Goal: Information Seeking & Learning: Check status

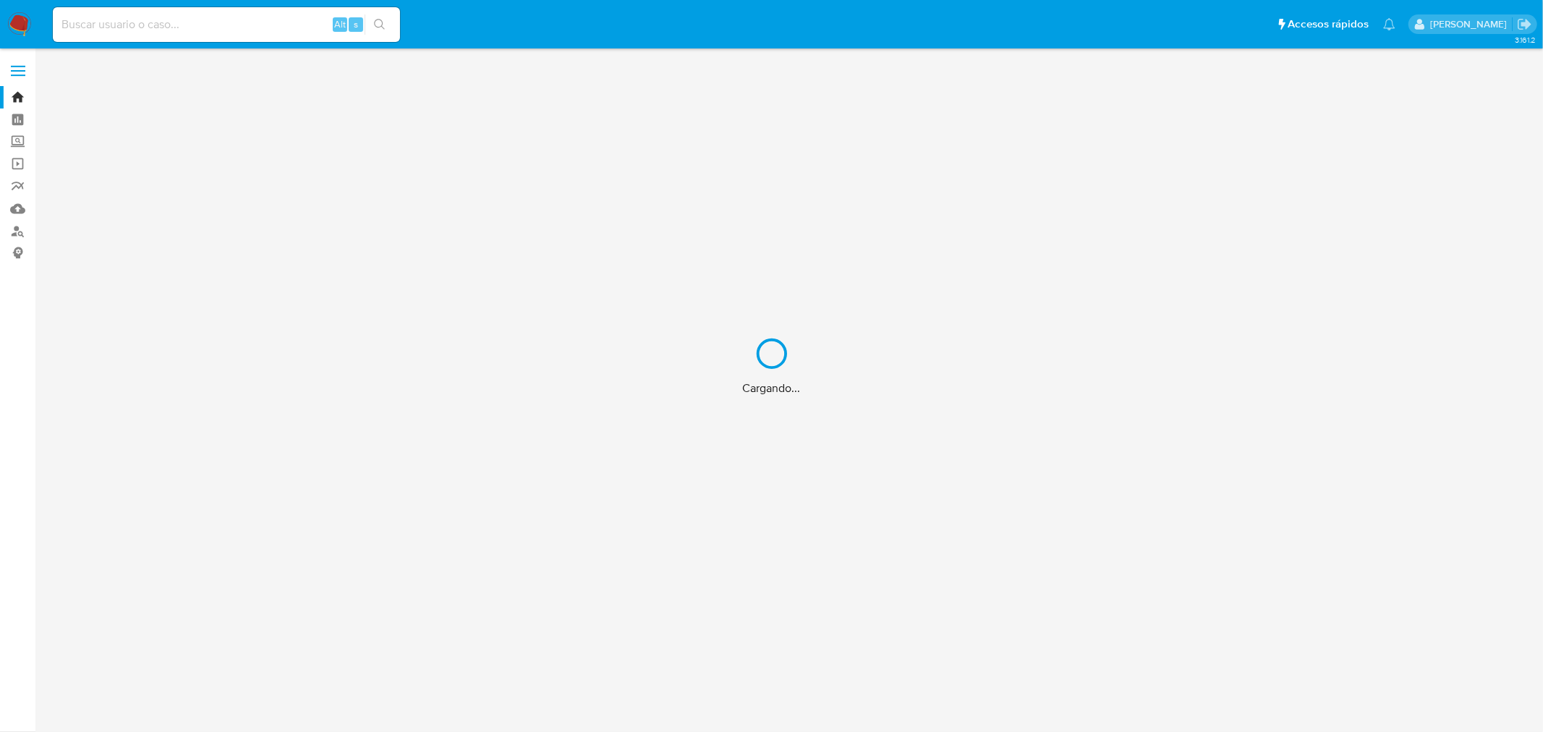
click at [179, 30] on div "Cargando..." at bounding box center [771, 366] width 1543 height 732
click at [172, 25] on div "Cargando..." at bounding box center [771, 366] width 1543 height 732
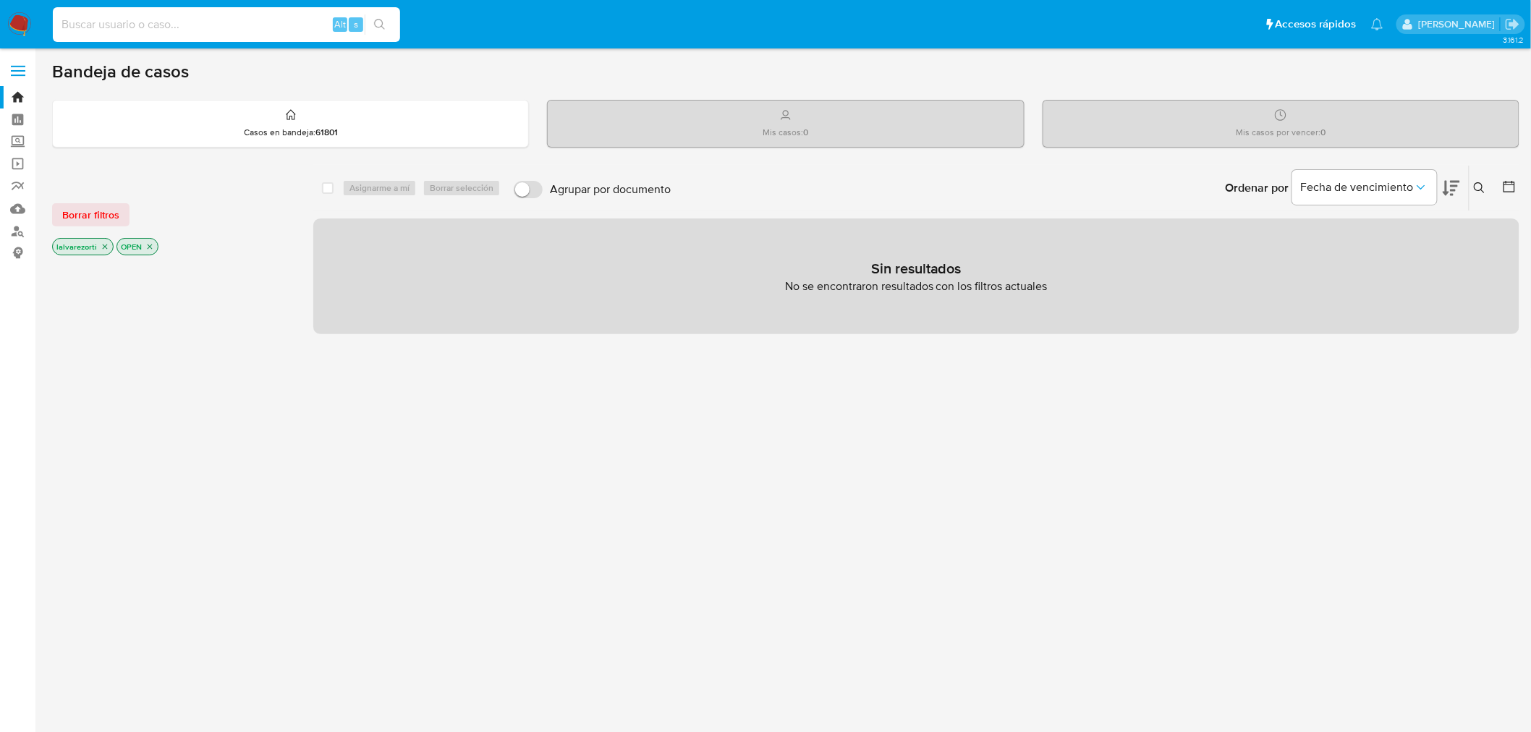
click at [165, 23] on input at bounding box center [226, 24] width 347 height 19
paste input "2004968438"
click at [148, 246] on icon "close-filter" at bounding box center [150, 247] width 5 height 5
click at [96, 248] on p "lalvarezorti" at bounding box center [83, 248] width 60 height 16
click at [103, 244] on icon "close-filter" at bounding box center [105, 248] width 9 height 9
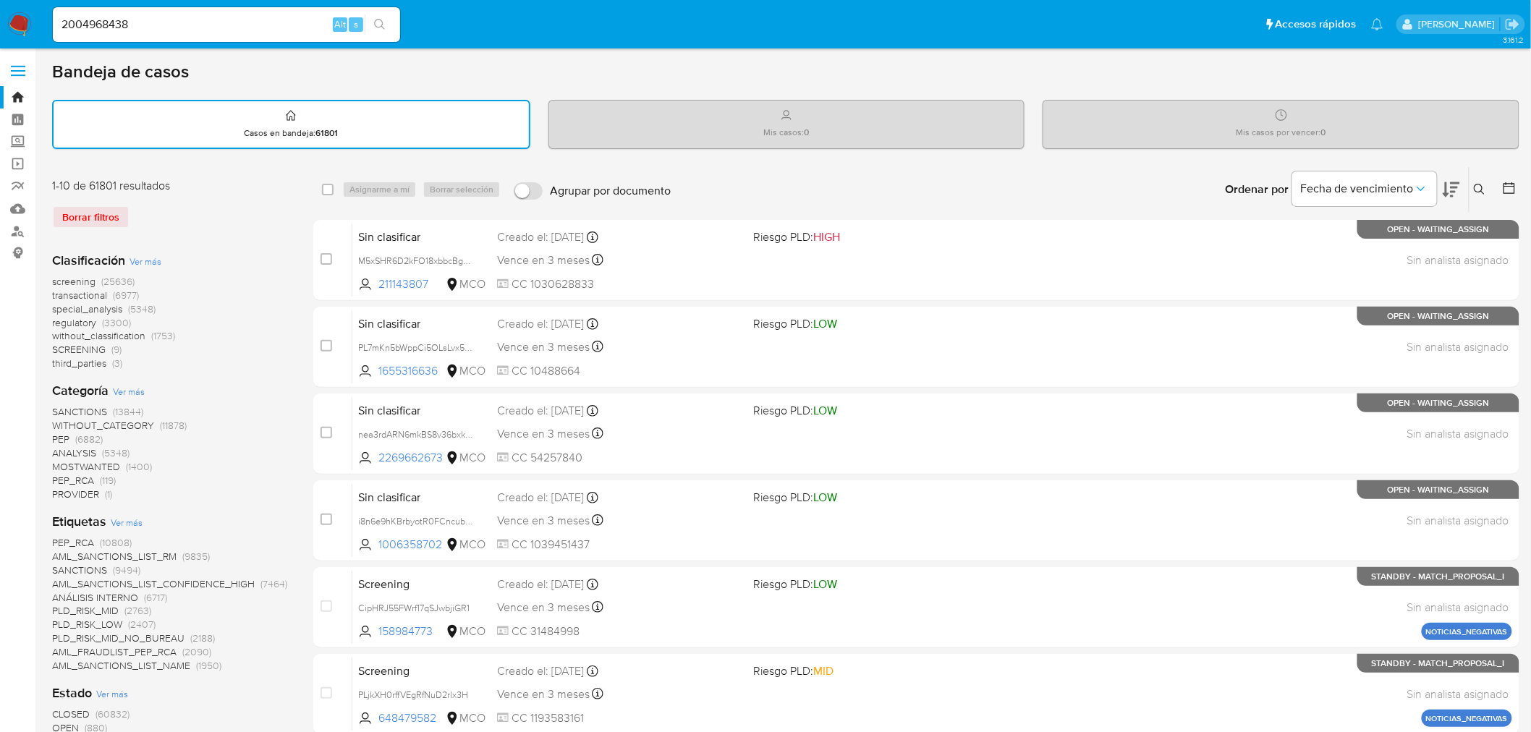
click at [379, 19] on icon "search-icon" at bounding box center [379, 24] width 11 height 11
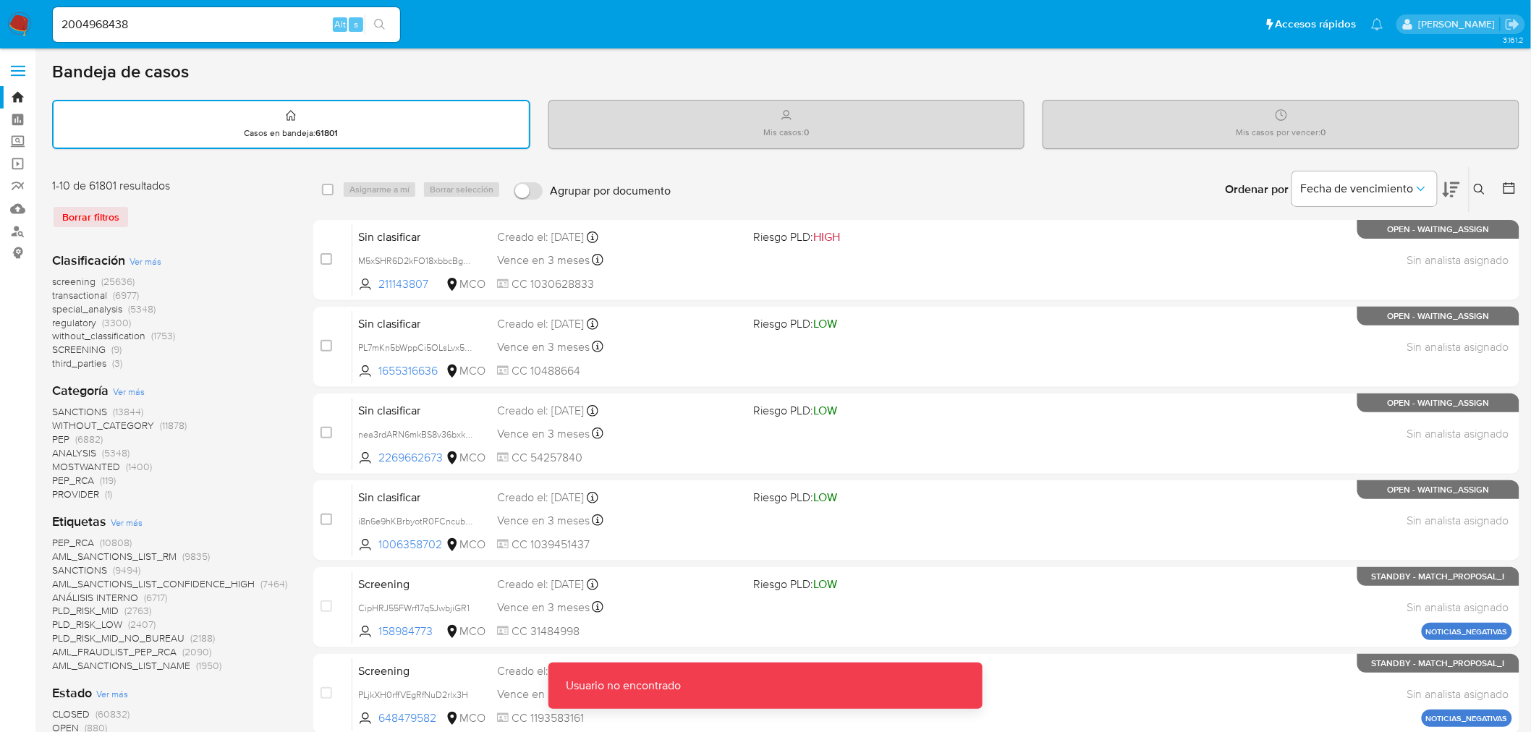
click at [156, 32] on input "2004968438" at bounding box center [226, 24] width 347 height 19
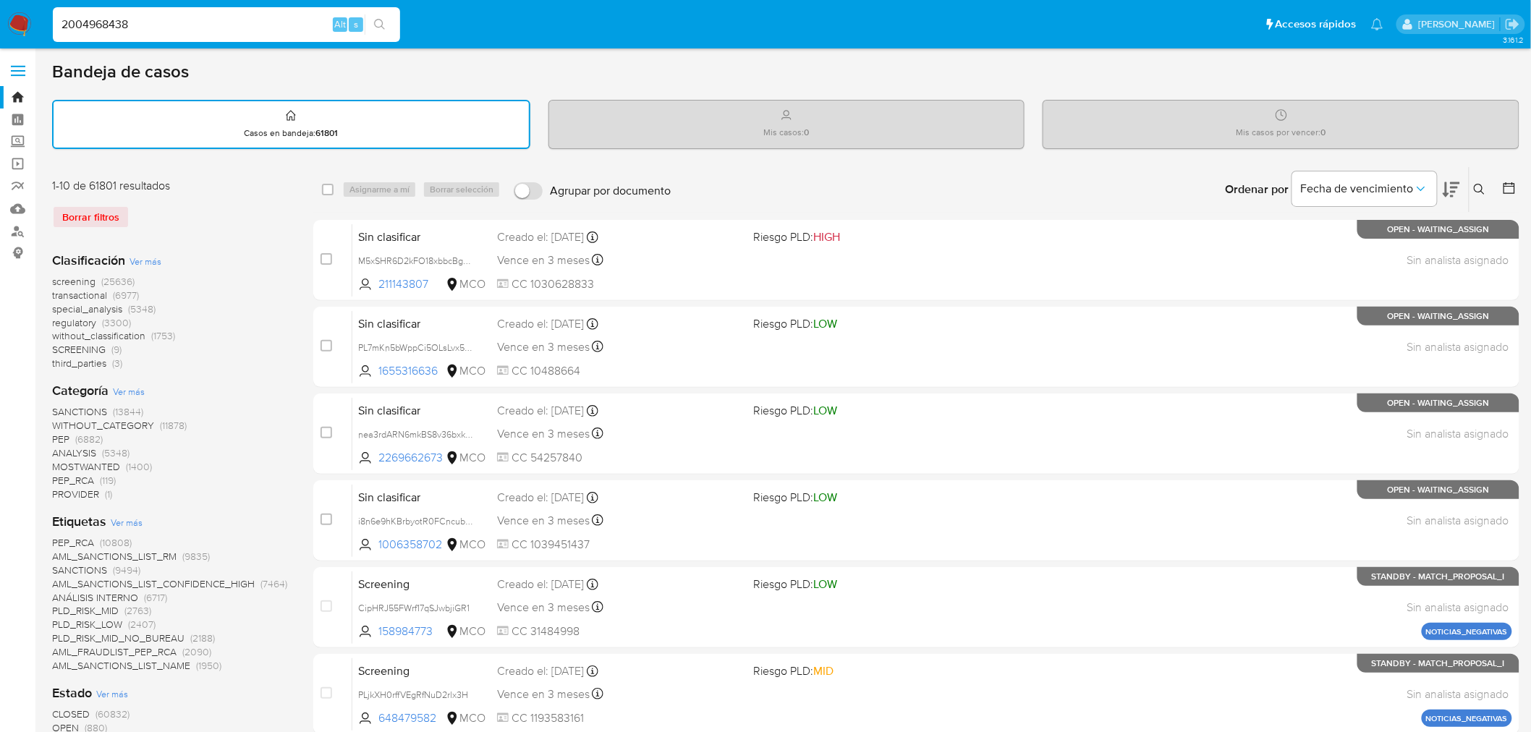
type input "2004968438"
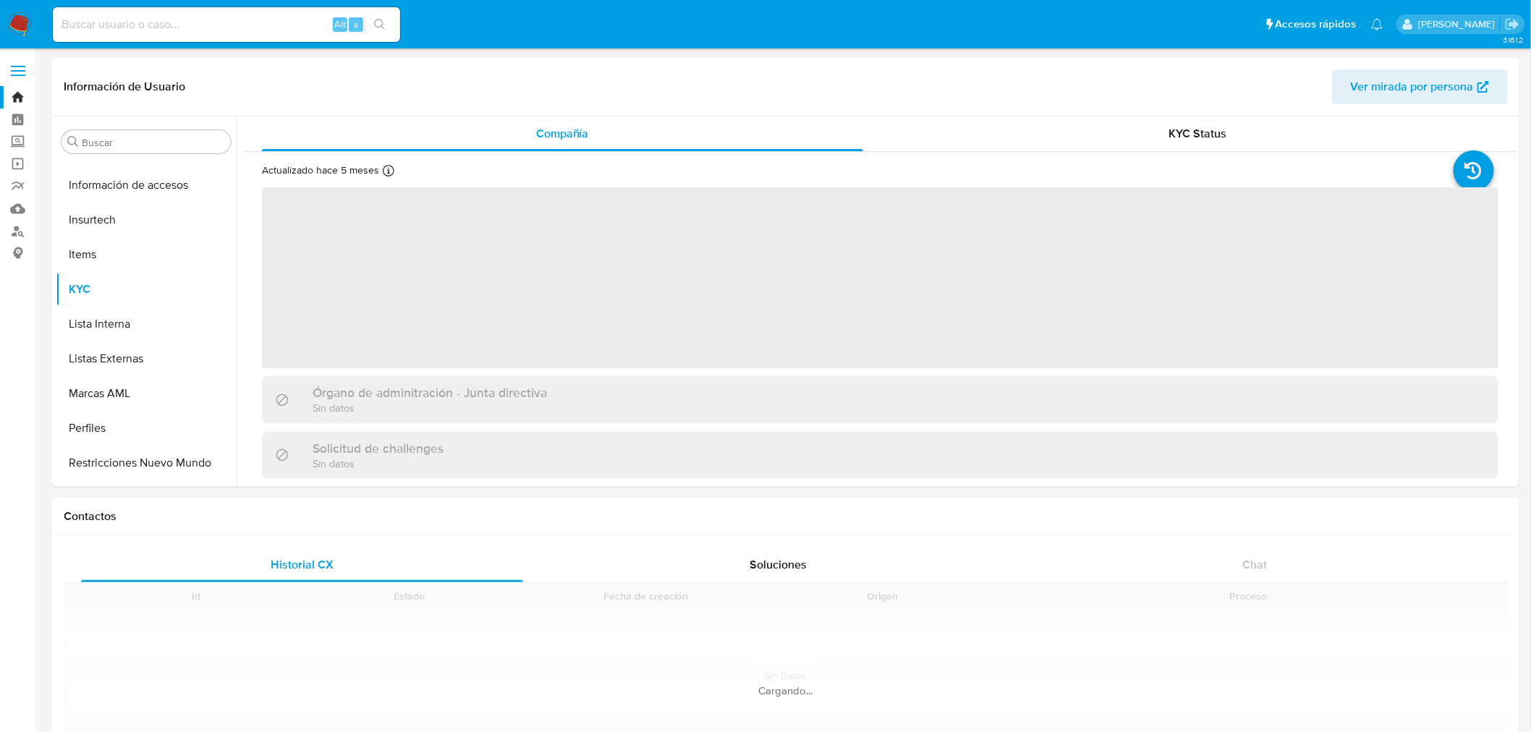
scroll to position [680, 0]
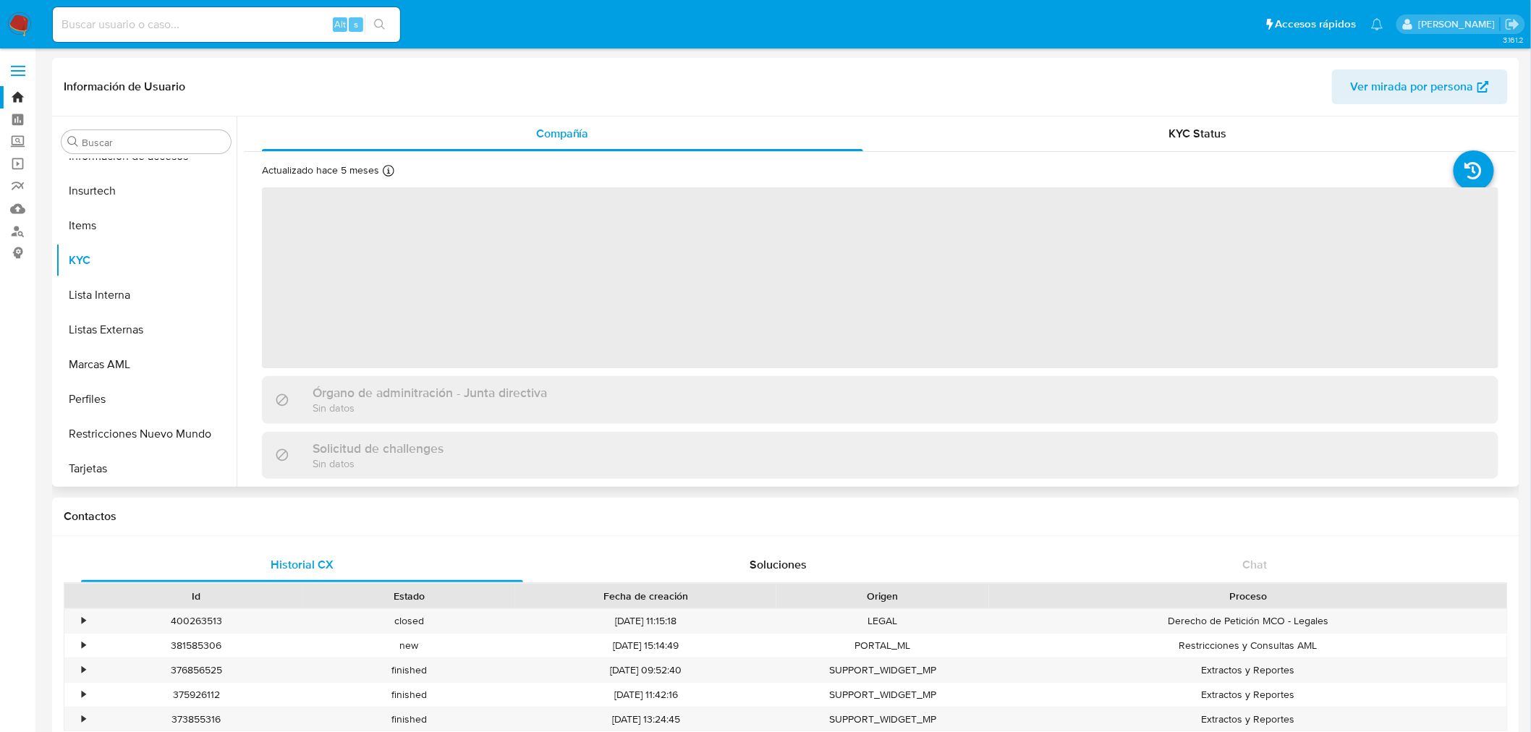
select select "10"
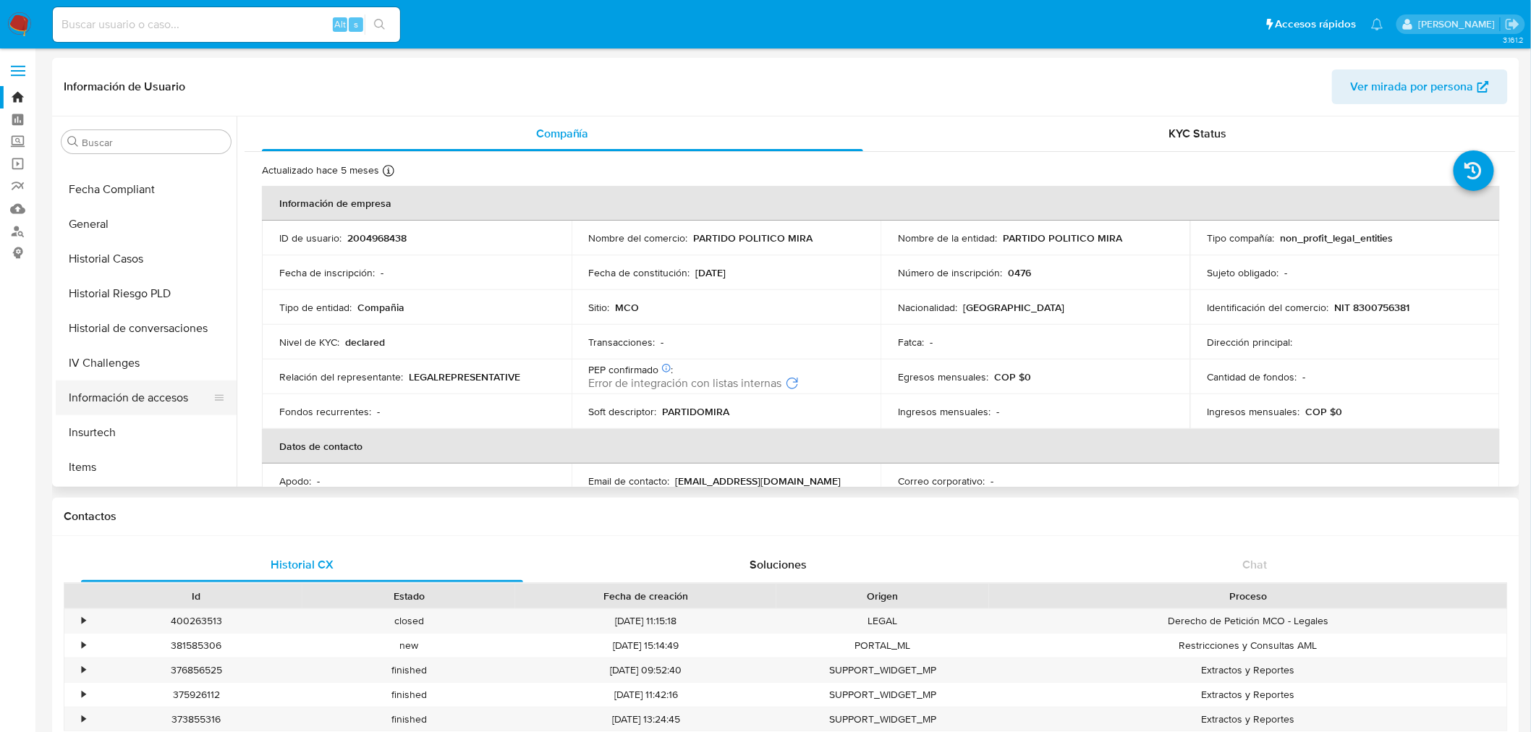
scroll to position [681, 0]
click at [163, 428] on button "Restricciones Nuevo Mundo" at bounding box center [140, 433] width 169 height 35
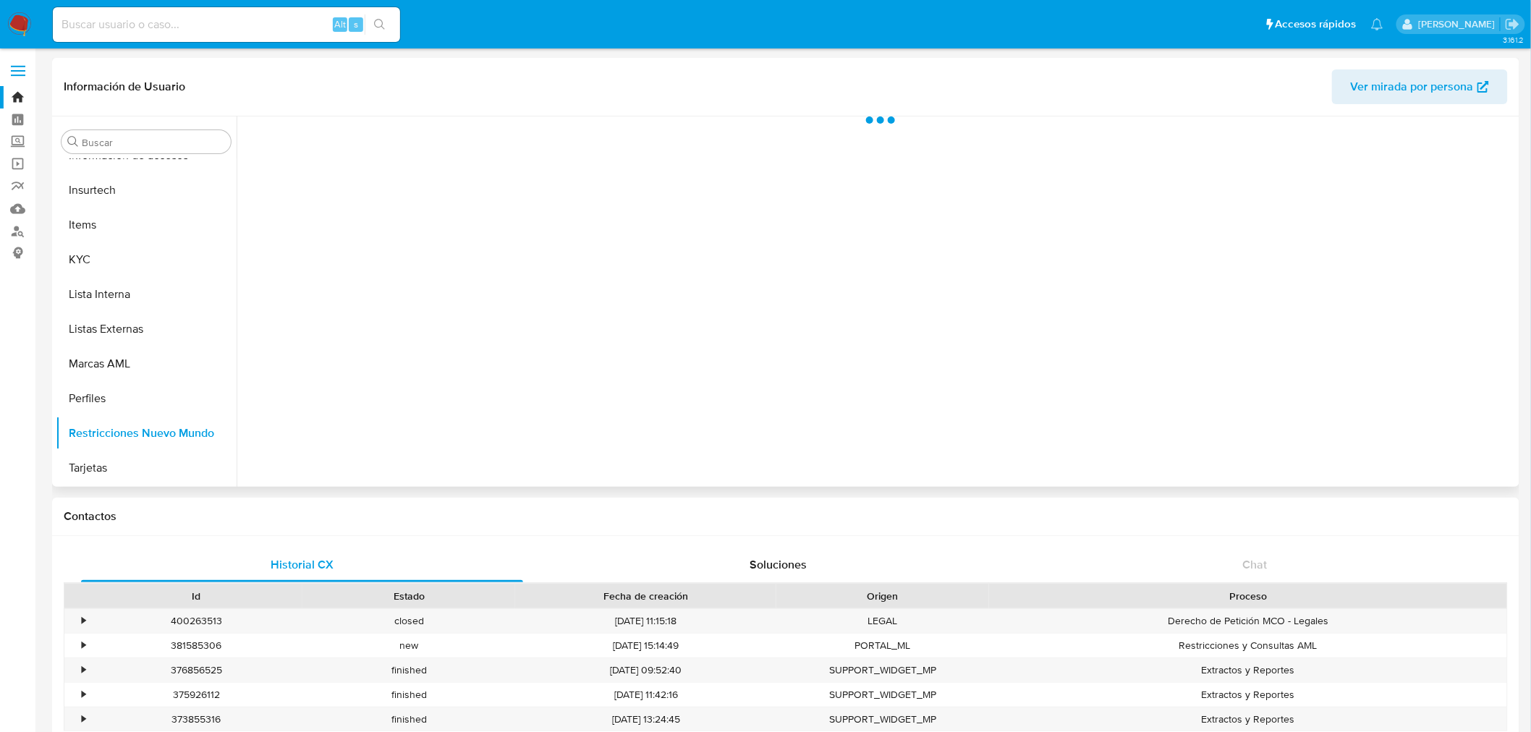
scroll to position [680, 0]
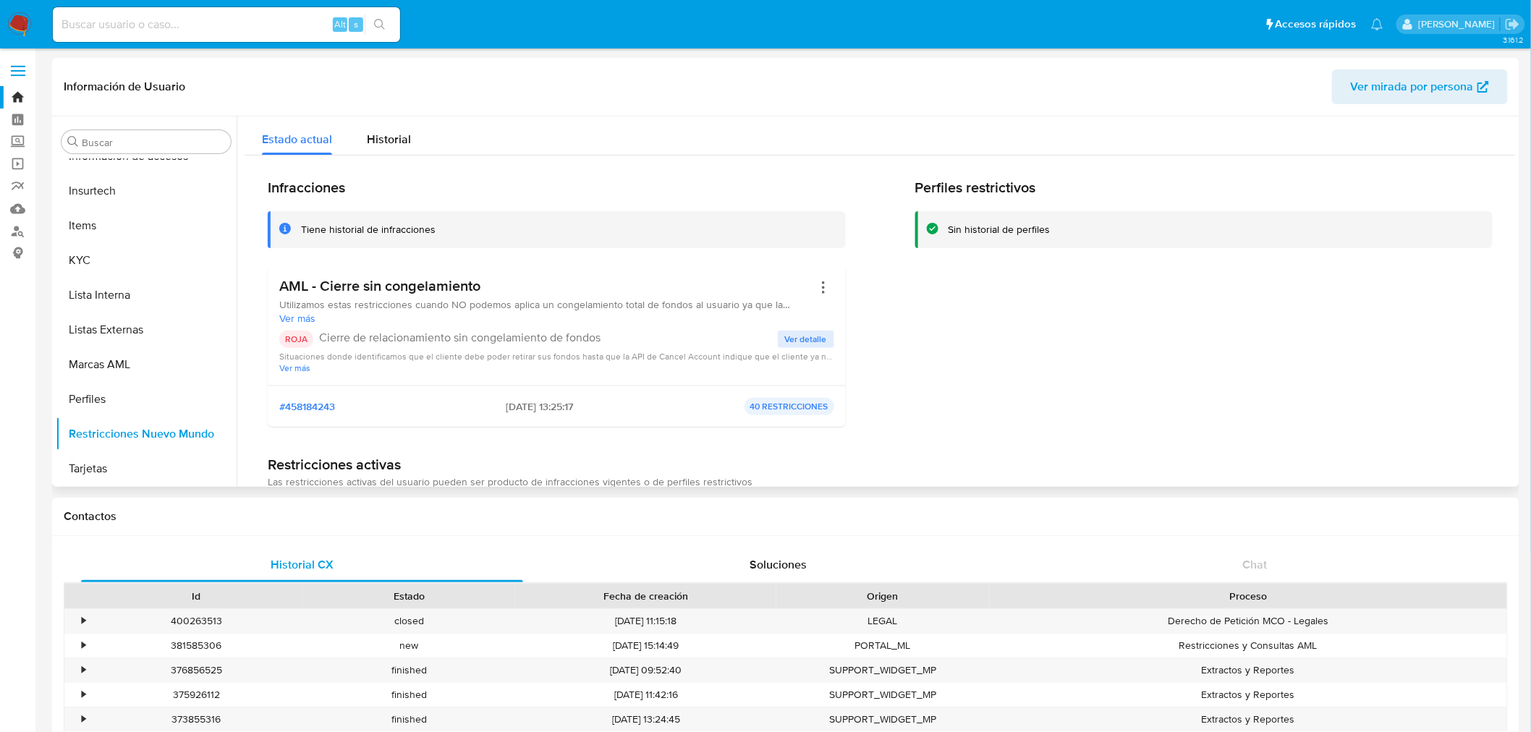
click at [743, 362] on span "Ver más" at bounding box center [556, 367] width 555 height 11
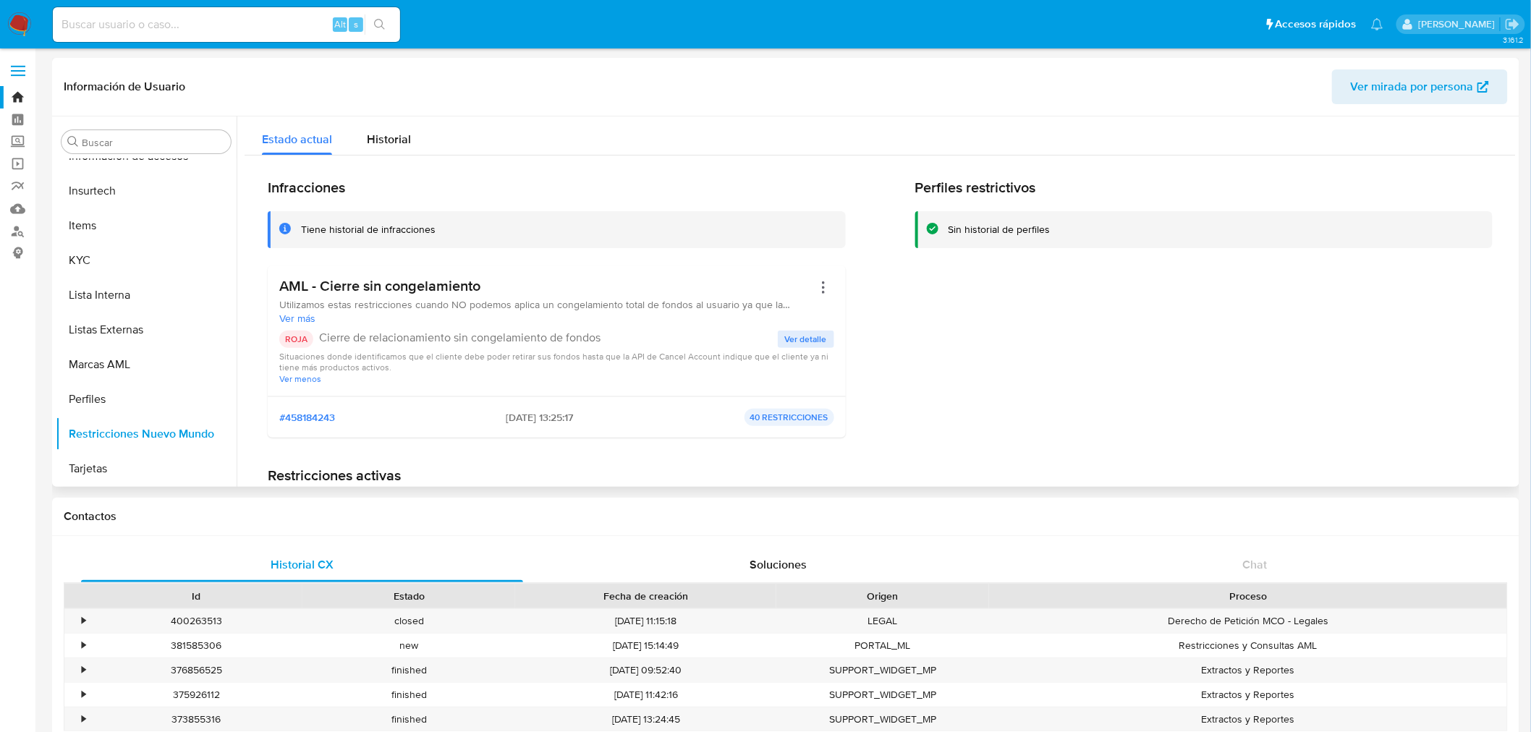
click at [306, 317] on span "Ver más" at bounding box center [545, 318] width 533 height 13
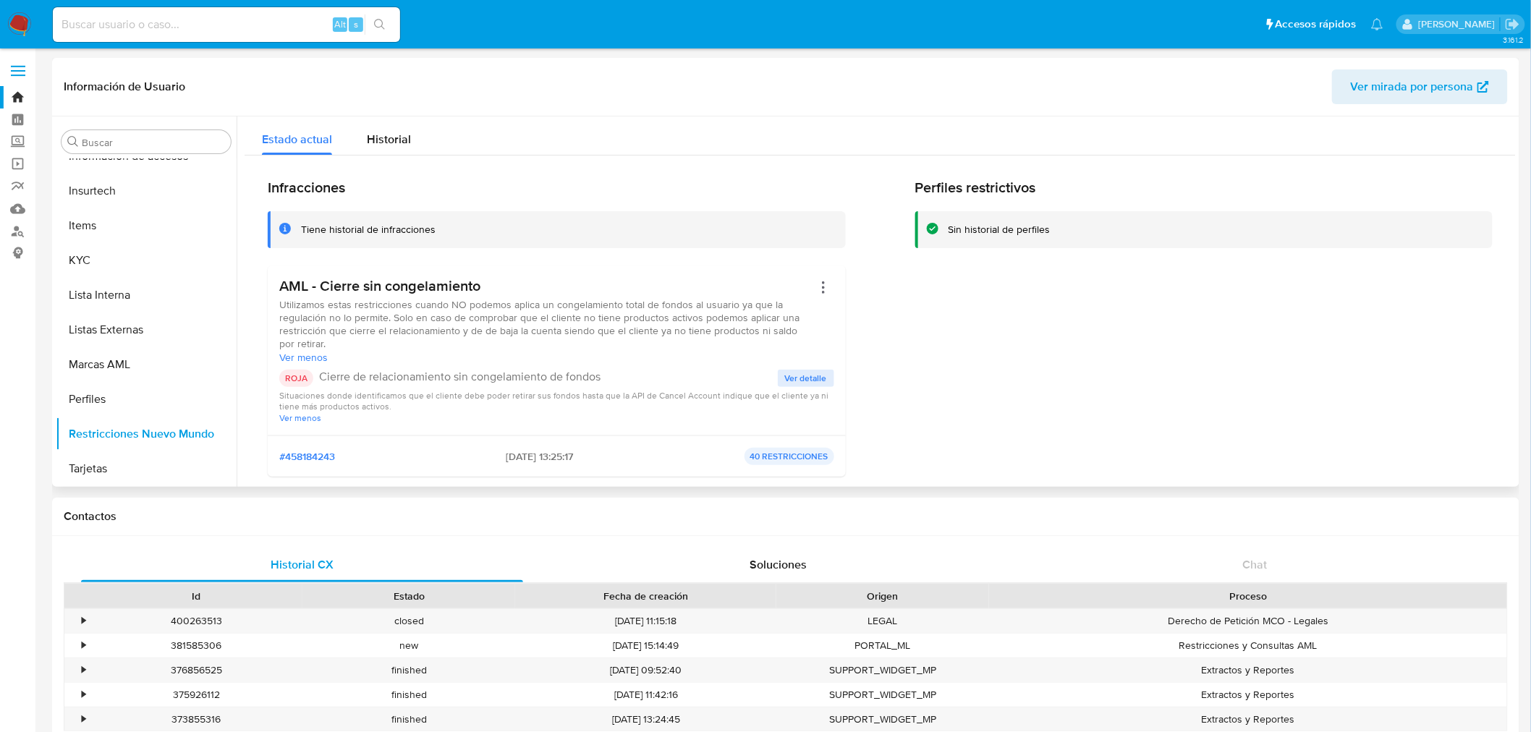
drag, startPoint x: 470, startPoint y: 302, endPoint x: 603, endPoint y: 349, distance: 140.3
click at [603, 349] on span "Utilizamos estas restricciones cuando NO podemos aplica un congelamiento total …" at bounding box center [545, 324] width 533 height 52
click at [748, 152] on div "Estado actual Historial" at bounding box center [880, 135] width 1271 height 38
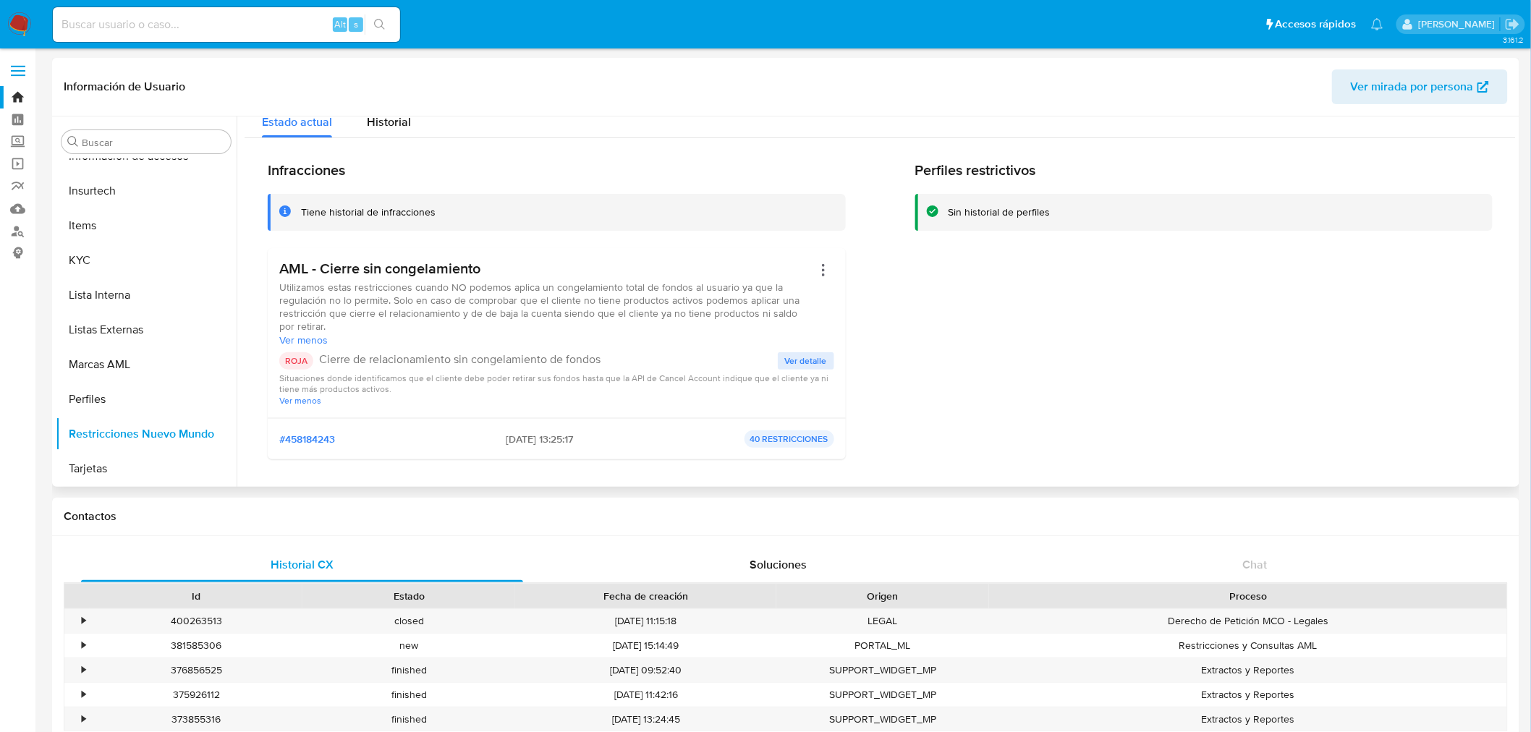
scroll to position [0, 0]
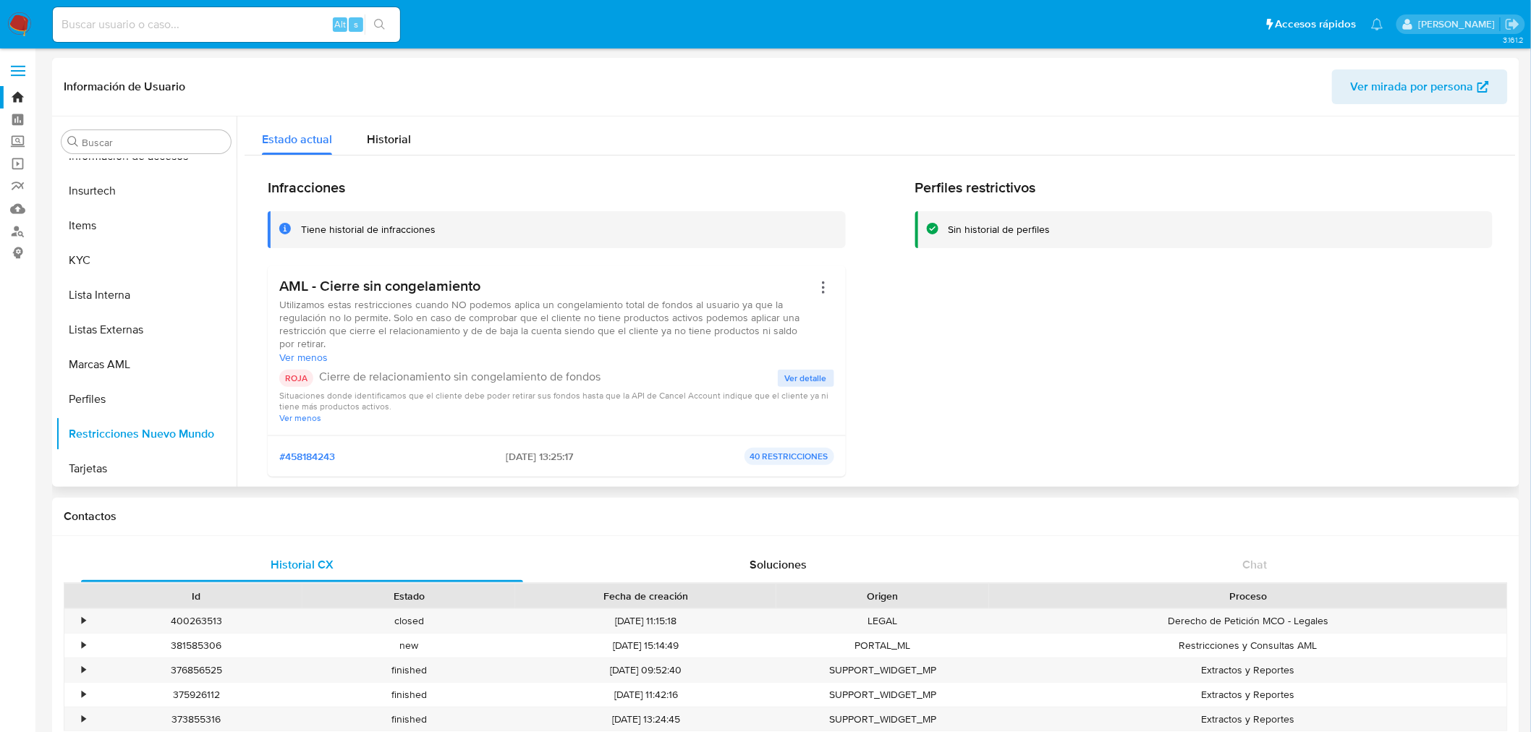
click at [786, 449] on p "40 RESTRICCIONES" at bounding box center [789, 456] width 90 height 17
drag, startPoint x: 785, startPoint y: 451, endPoint x: 758, endPoint y: 389, distance: 67.7
click at [784, 451] on p "40 RESTRICCIONES" at bounding box center [789, 456] width 90 height 17
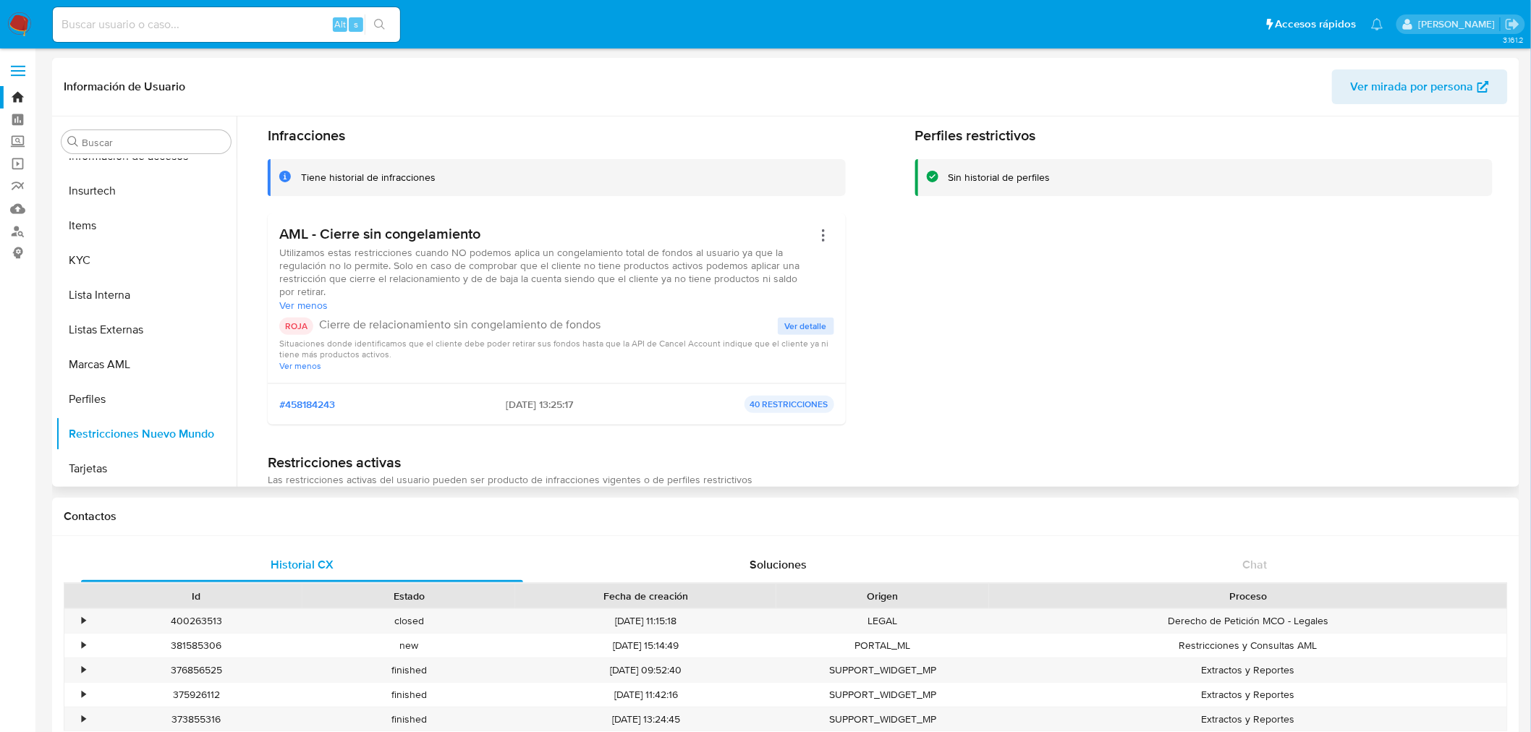
scroll to position [80, 0]
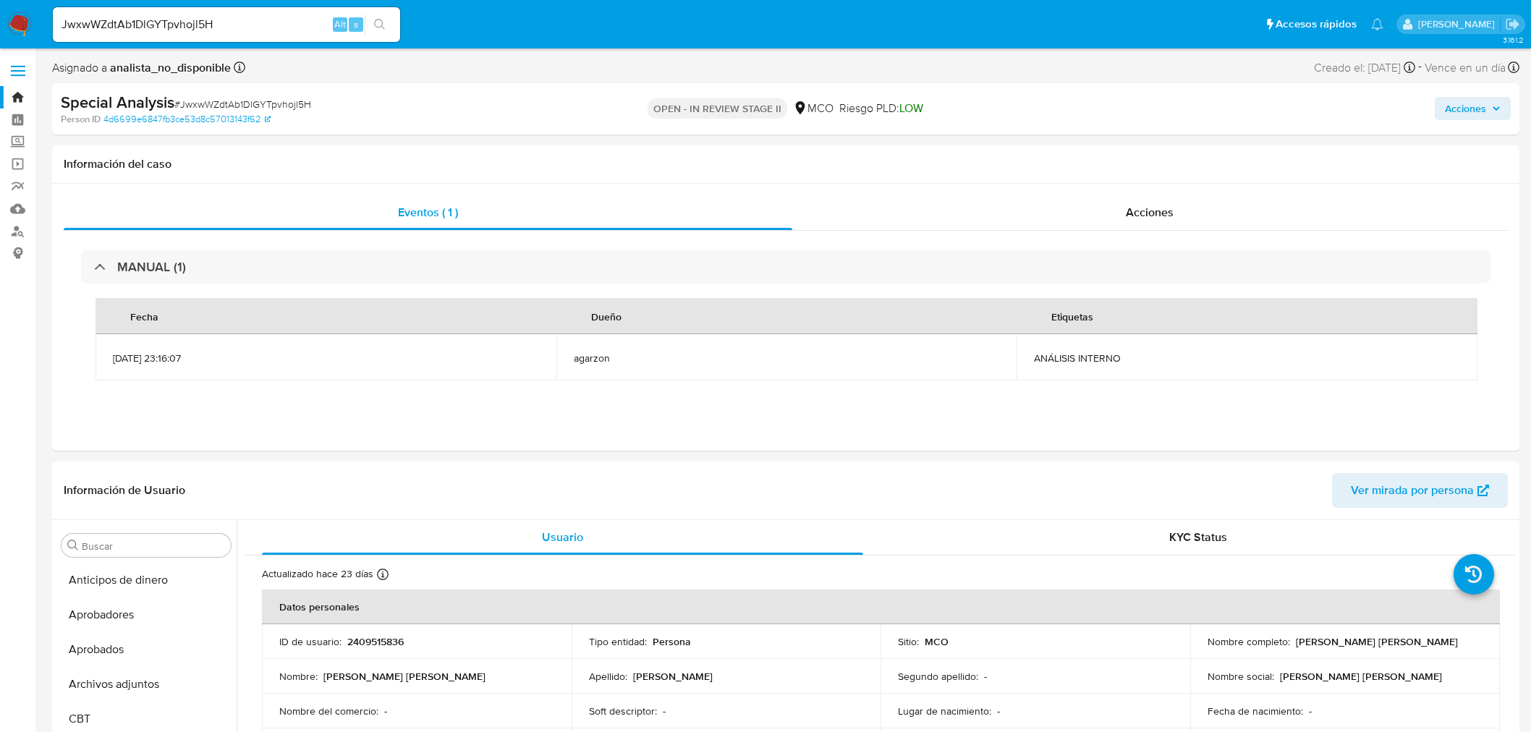
select select "10"
click at [208, 26] on input "JwxwWZdtAb1DlGYTpvhojl5H" at bounding box center [226, 24] width 347 height 19
drag, startPoint x: 203, startPoint y: 22, endPoint x: -106, endPoint y: 41, distance: 308.8
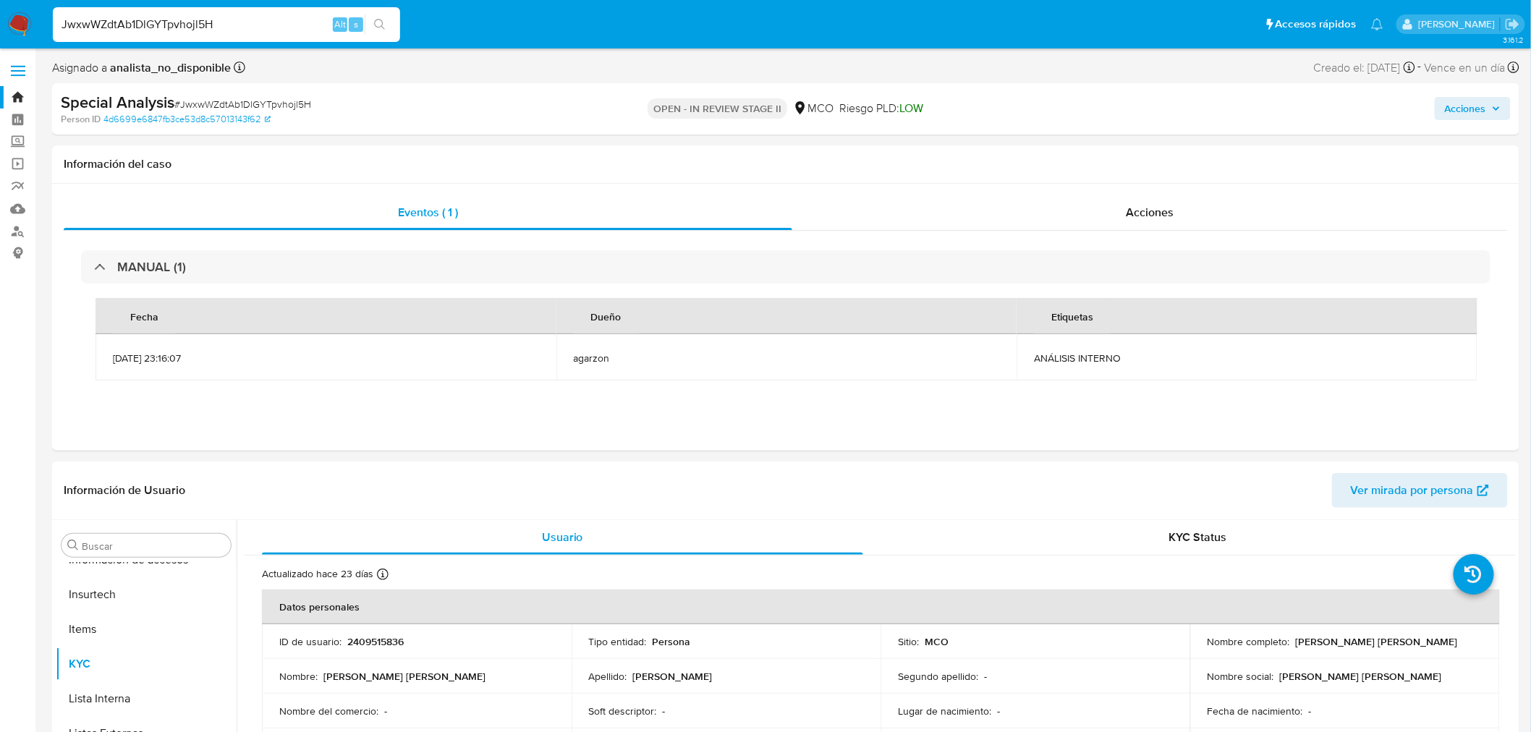
paste input "2651641848"
type input "2651641848"
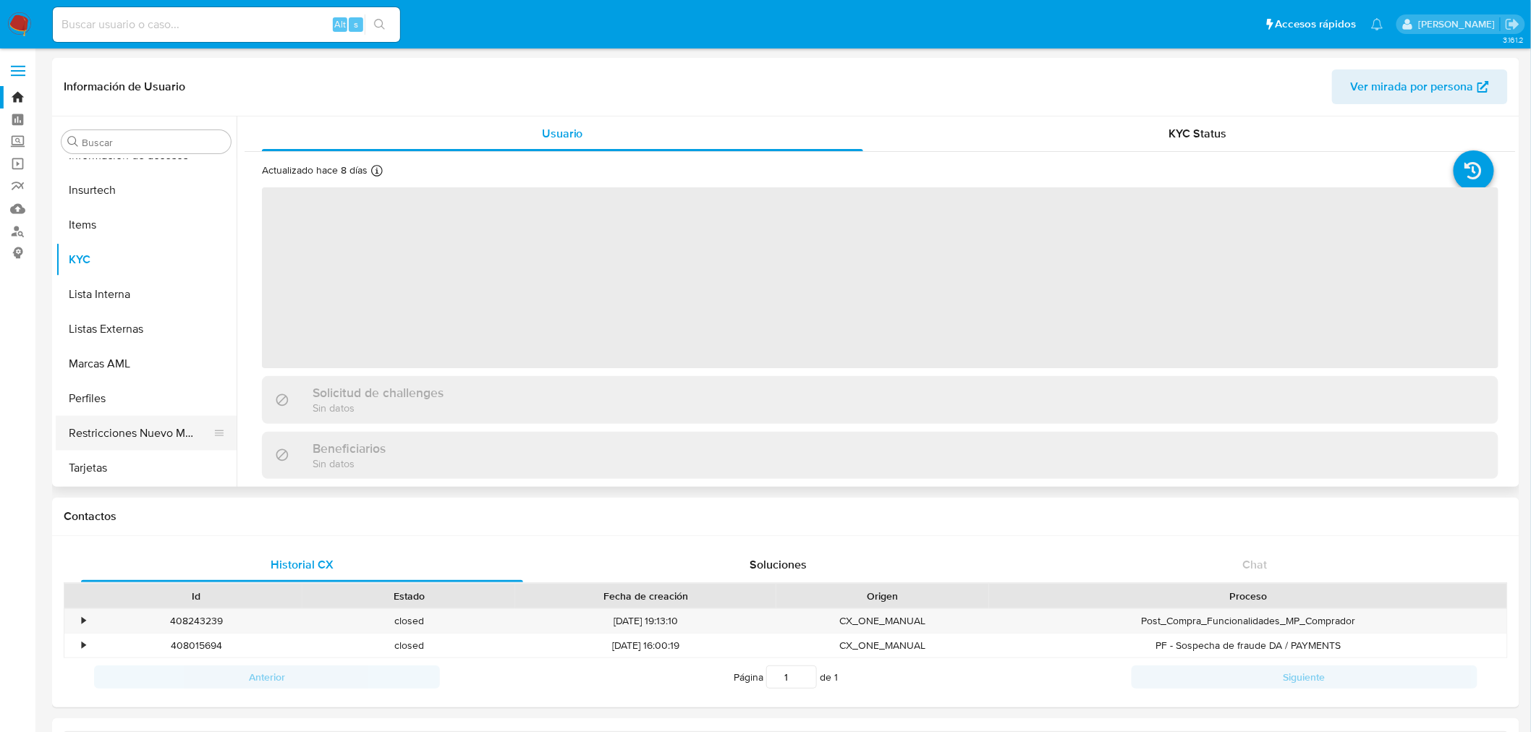
select select "10"
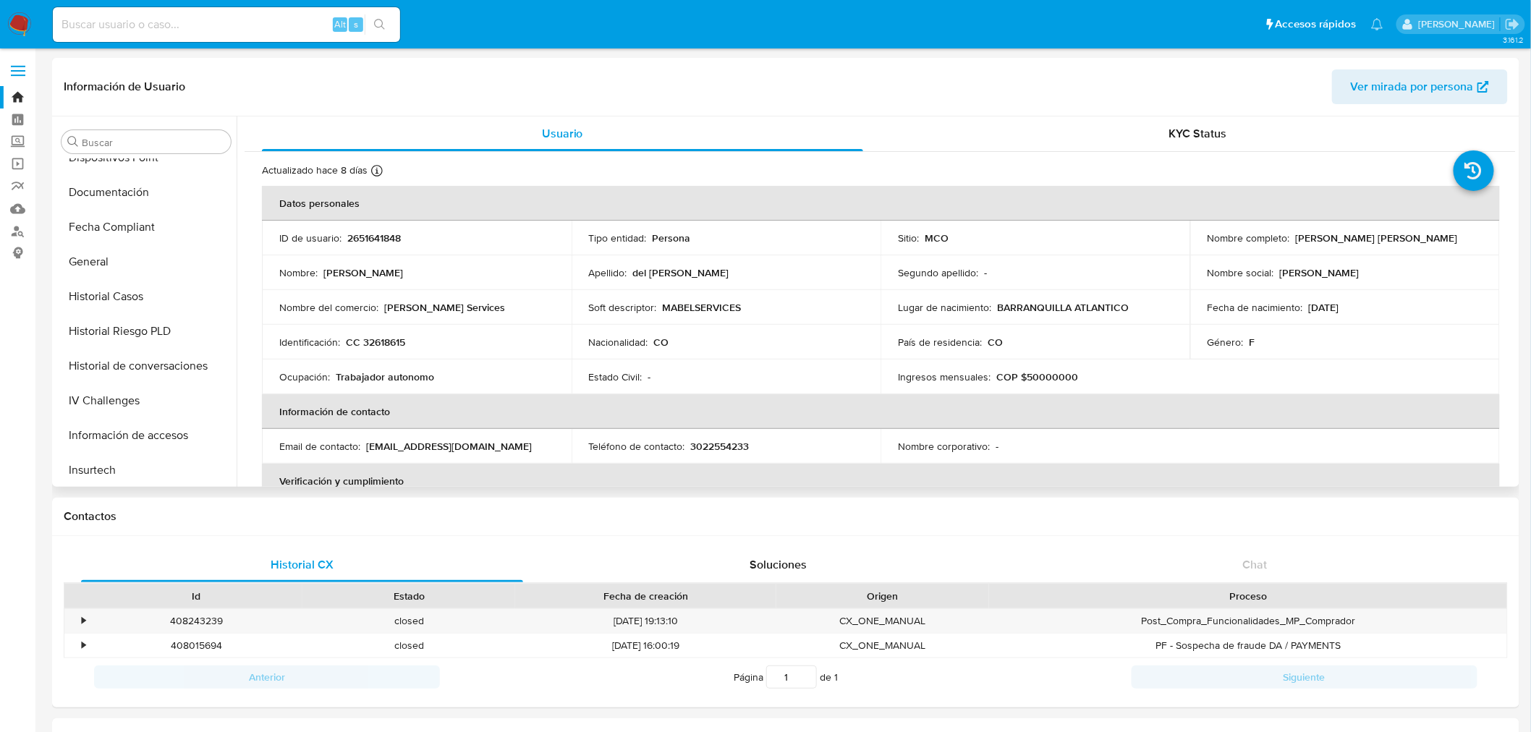
scroll to position [481, 0]
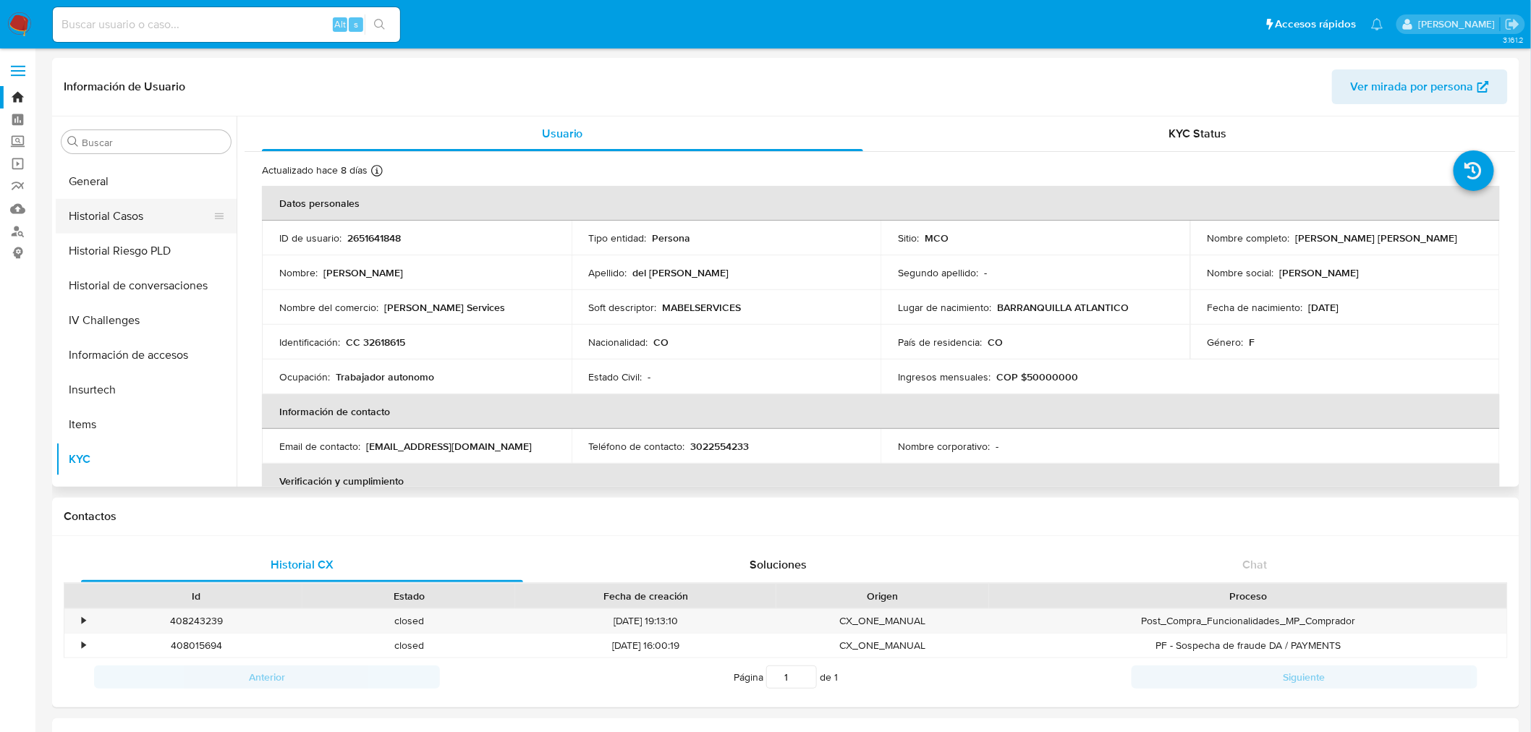
click at [133, 219] on button "Historial Casos" at bounding box center [140, 216] width 169 height 35
